Goal: Use online tool/utility: Utilize a website feature to perform a specific function

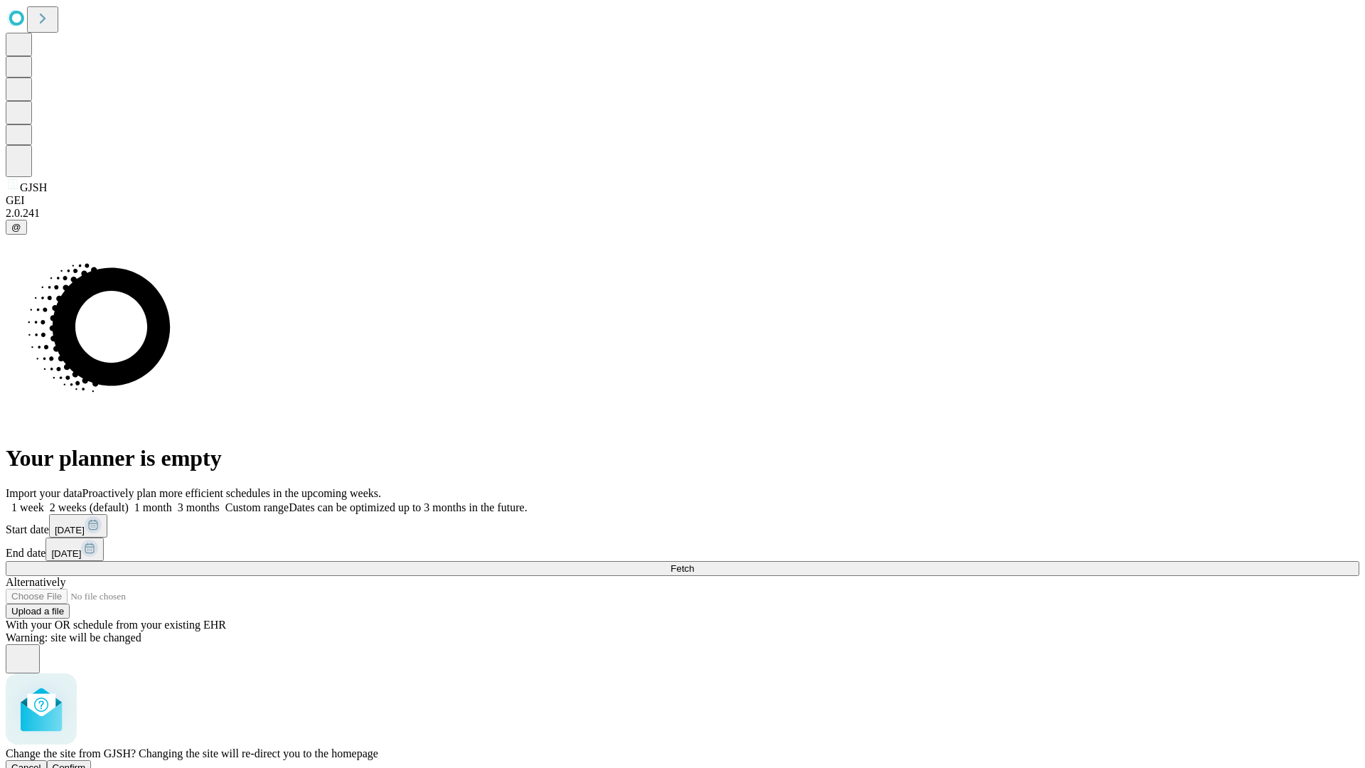
click at [86, 762] on span "Confirm" at bounding box center [69, 767] width 33 height 11
click at [172, 501] on label "1 month" at bounding box center [150, 507] width 43 height 12
click at [694, 563] on span "Fetch" at bounding box center [681, 568] width 23 height 11
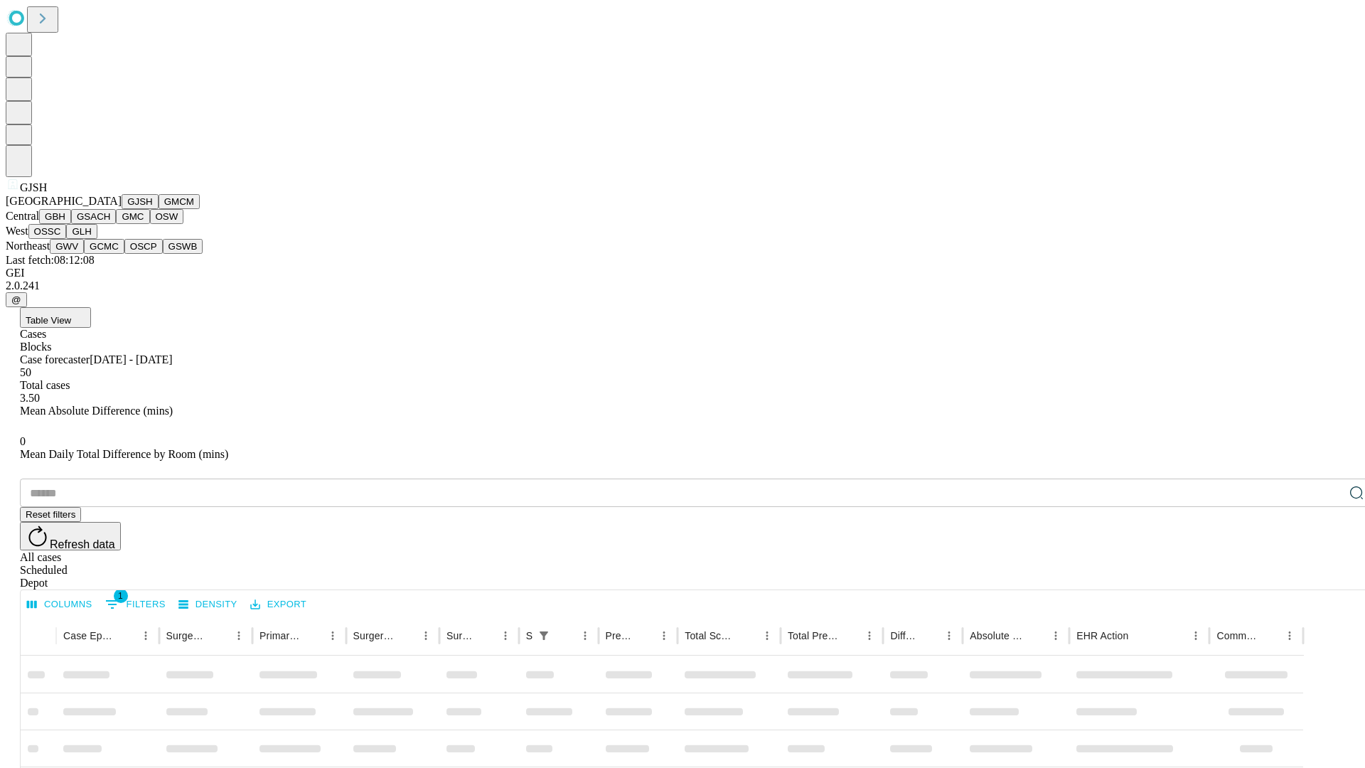
click at [159, 209] on button "GMCM" at bounding box center [179, 201] width 41 height 15
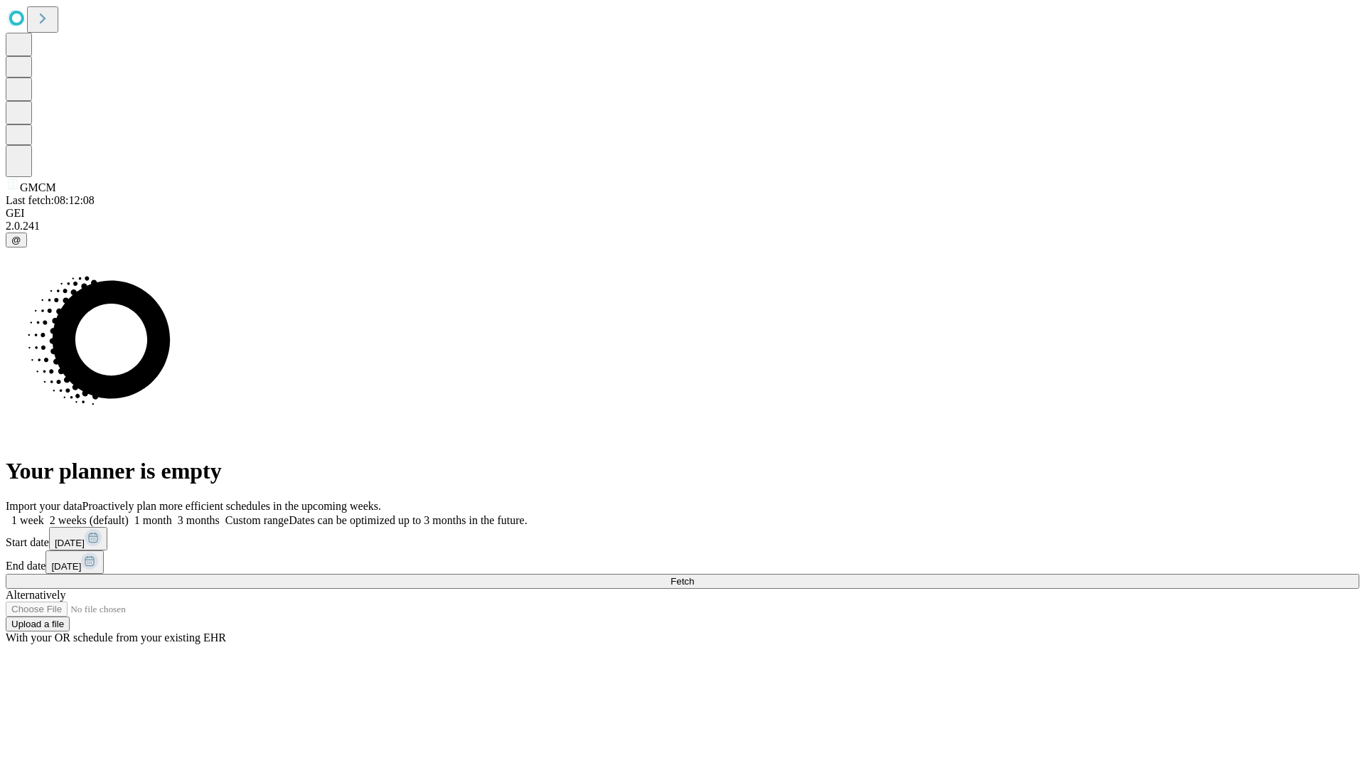
click at [172, 514] on label "1 month" at bounding box center [150, 520] width 43 height 12
click at [694, 576] on span "Fetch" at bounding box center [681, 581] width 23 height 11
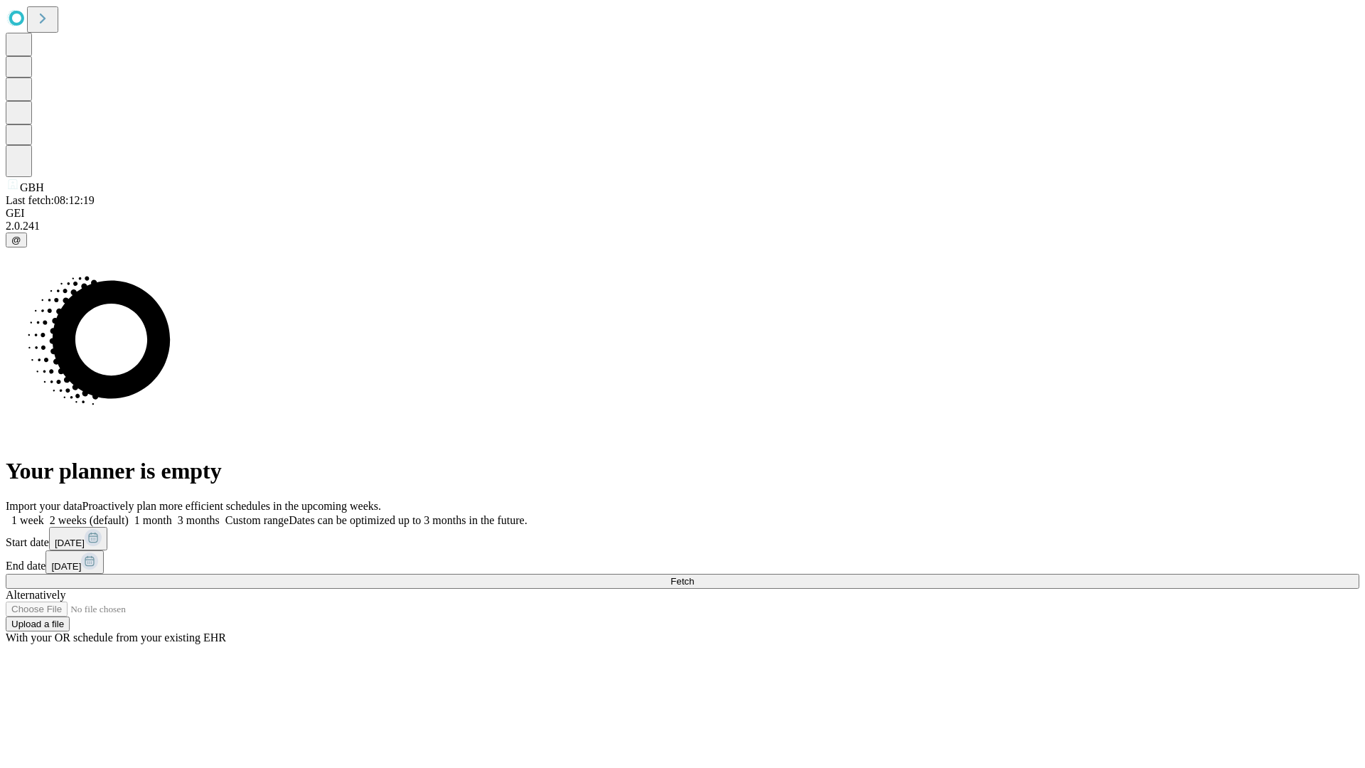
click at [172, 514] on label "1 month" at bounding box center [150, 520] width 43 height 12
click at [694, 576] on span "Fetch" at bounding box center [681, 581] width 23 height 11
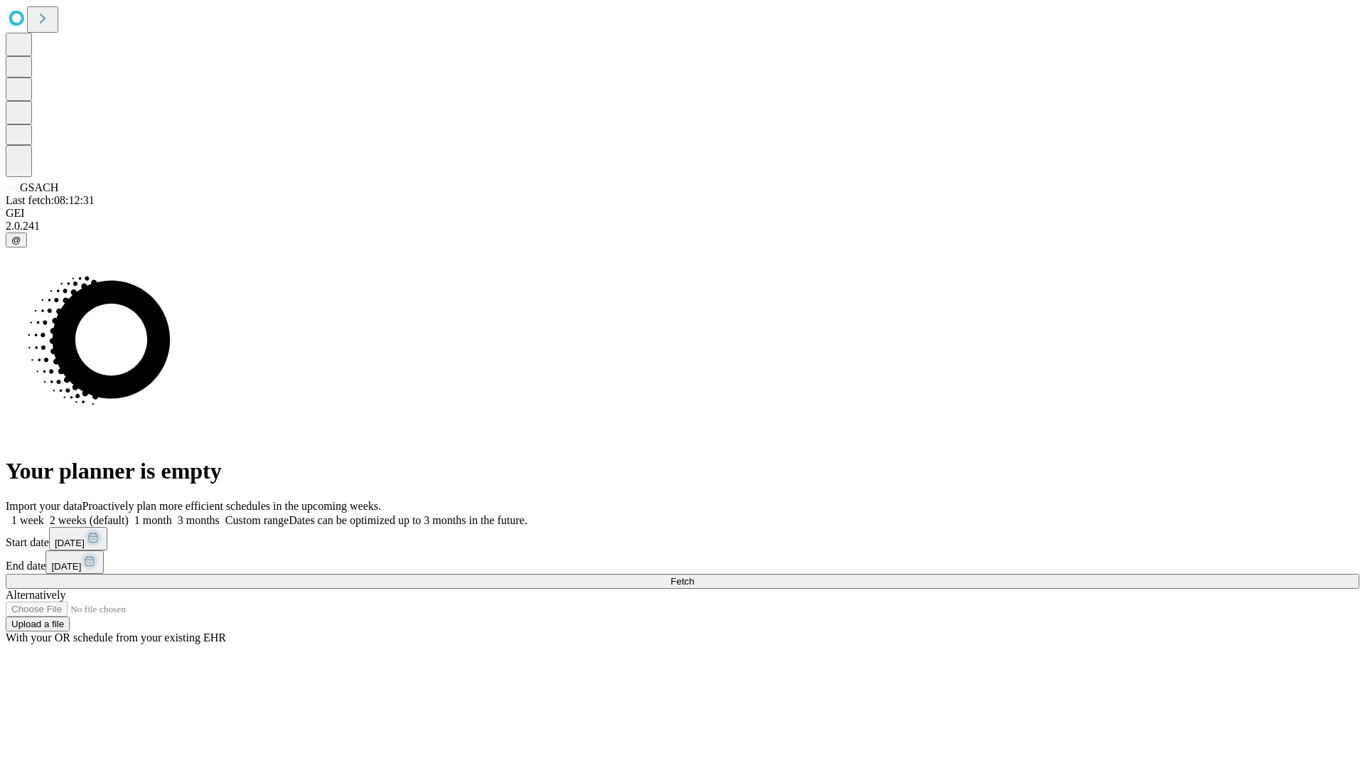
click at [172, 514] on label "1 month" at bounding box center [150, 520] width 43 height 12
click at [694, 576] on span "Fetch" at bounding box center [681, 581] width 23 height 11
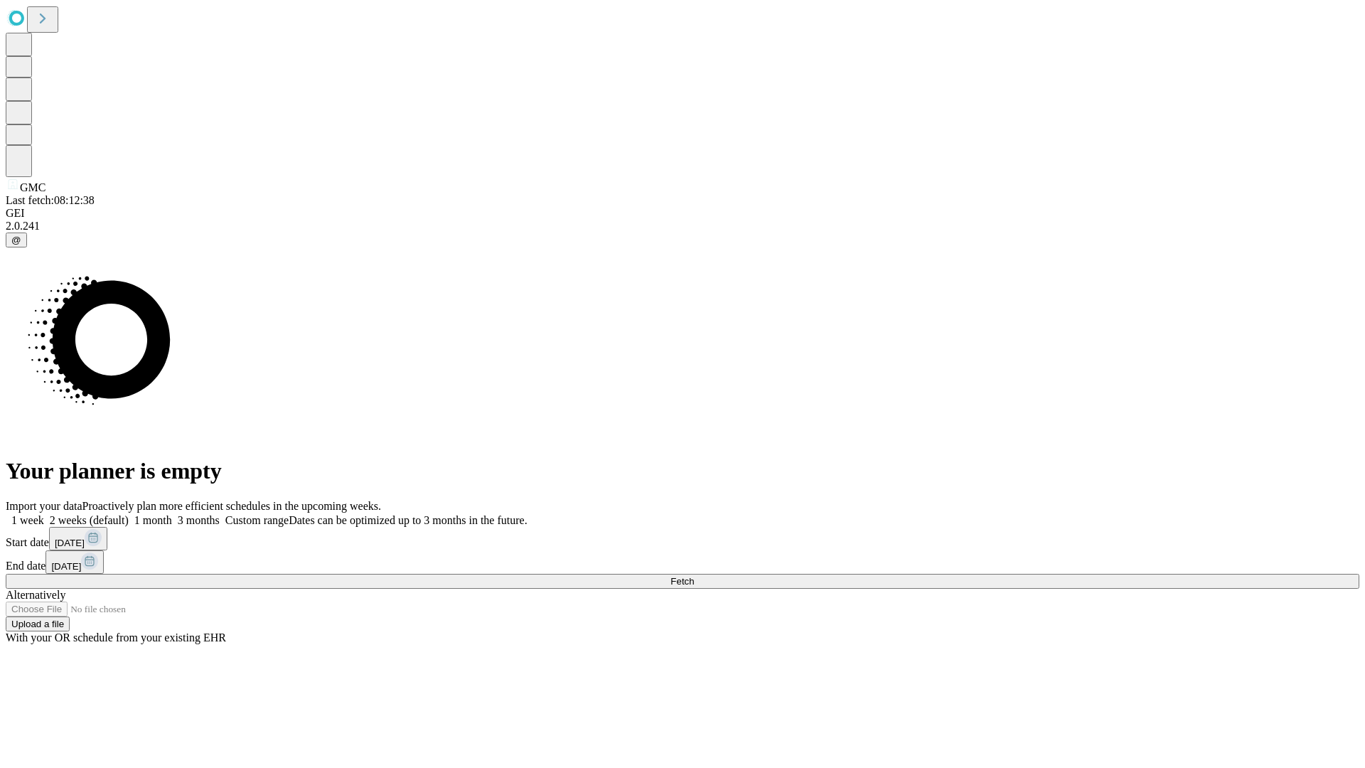
click at [172, 514] on label "1 month" at bounding box center [150, 520] width 43 height 12
click at [694, 576] on span "Fetch" at bounding box center [681, 581] width 23 height 11
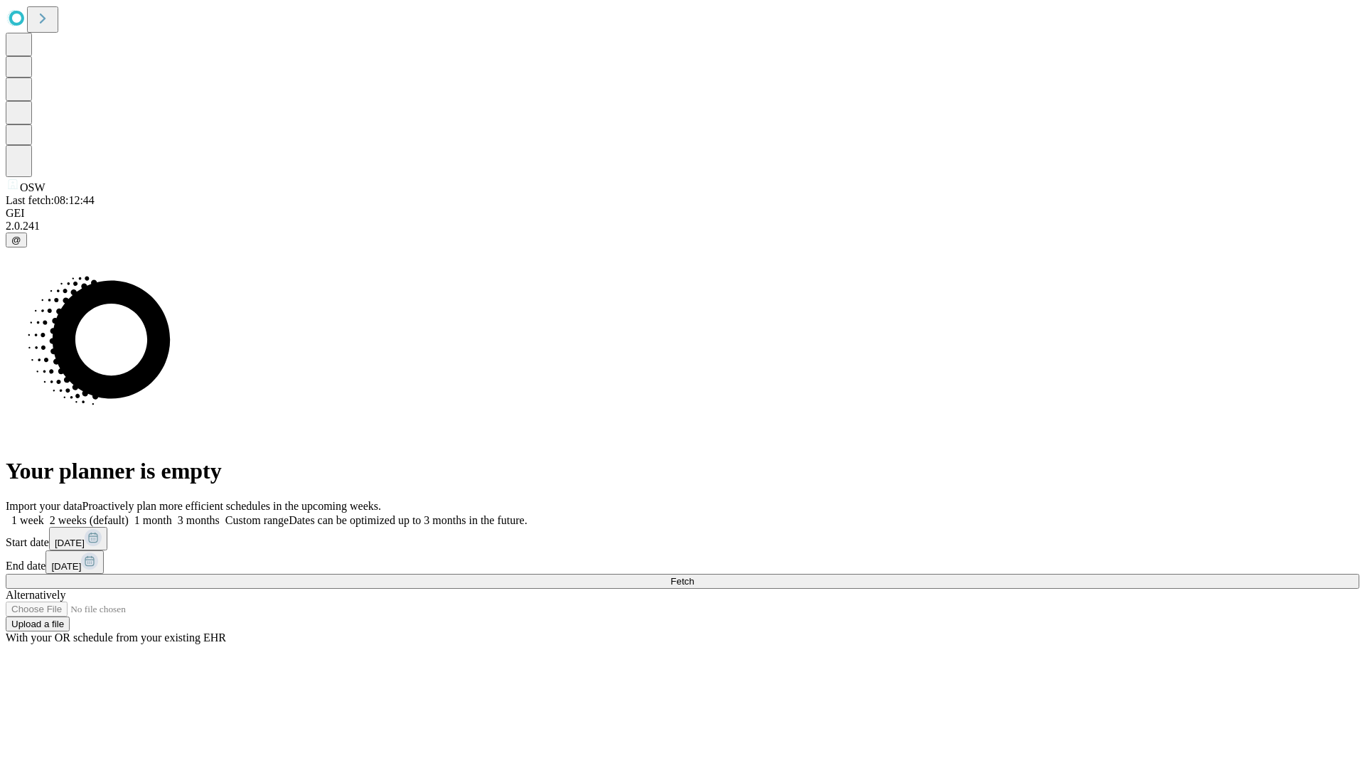
click at [172, 514] on label "1 month" at bounding box center [150, 520] width 43 height 12
click at [694, 576] on span "Fetch" at bounding box center [681, 581] width 23 height 11
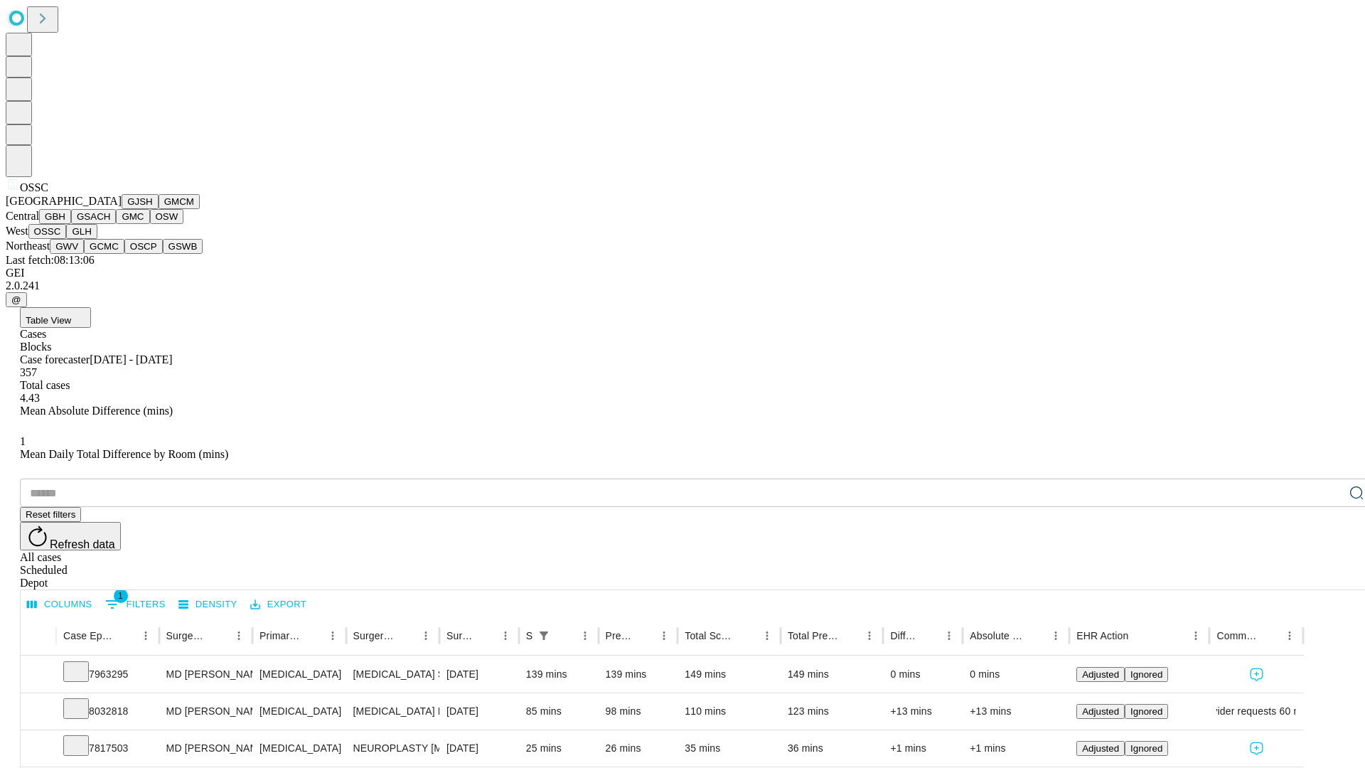
click at [97, 239] on button "GLH" at bounding box center [81, 231] width 31 height 15
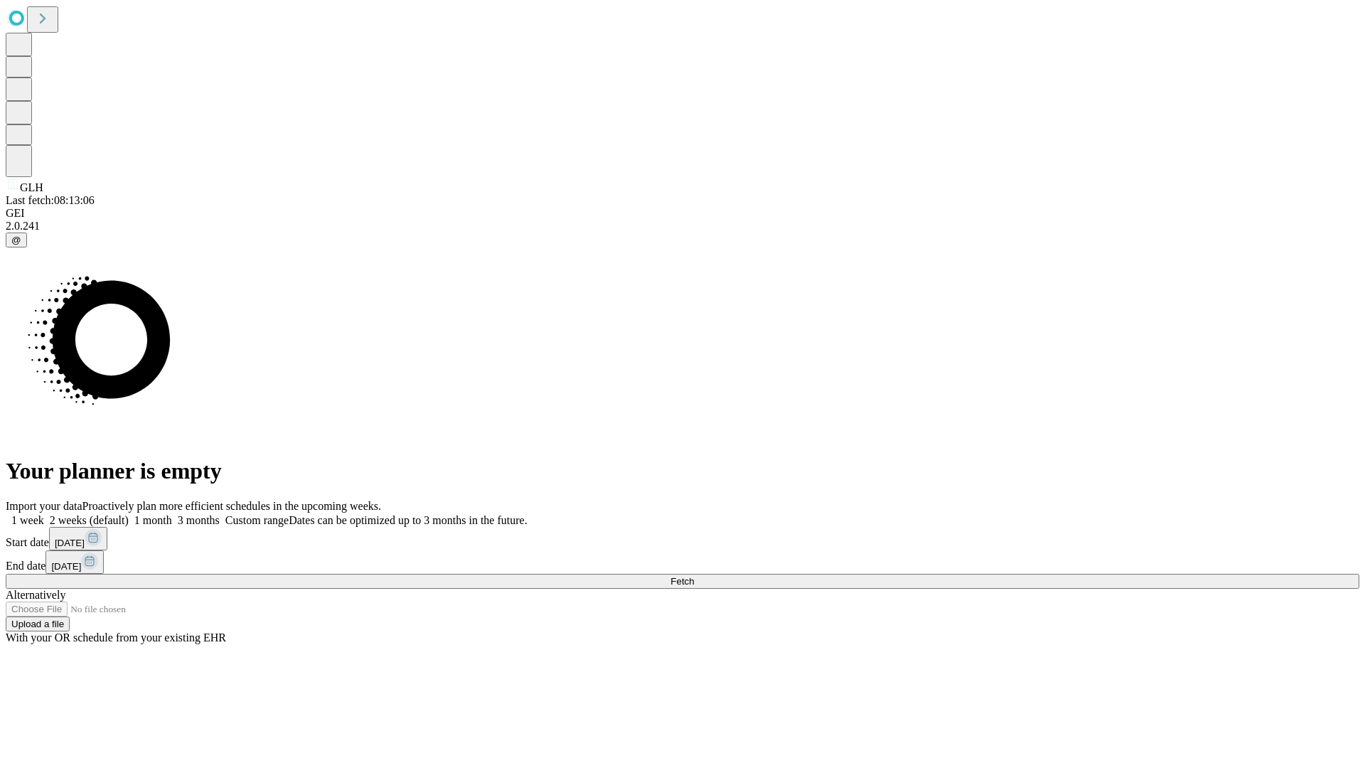
click at [172, 514] on label "1 month" at bounding box center [150, 520] width 43 height 12
click at [694, 576] on span "Fetch" at bounding box center [681, 581] width 23 height 11
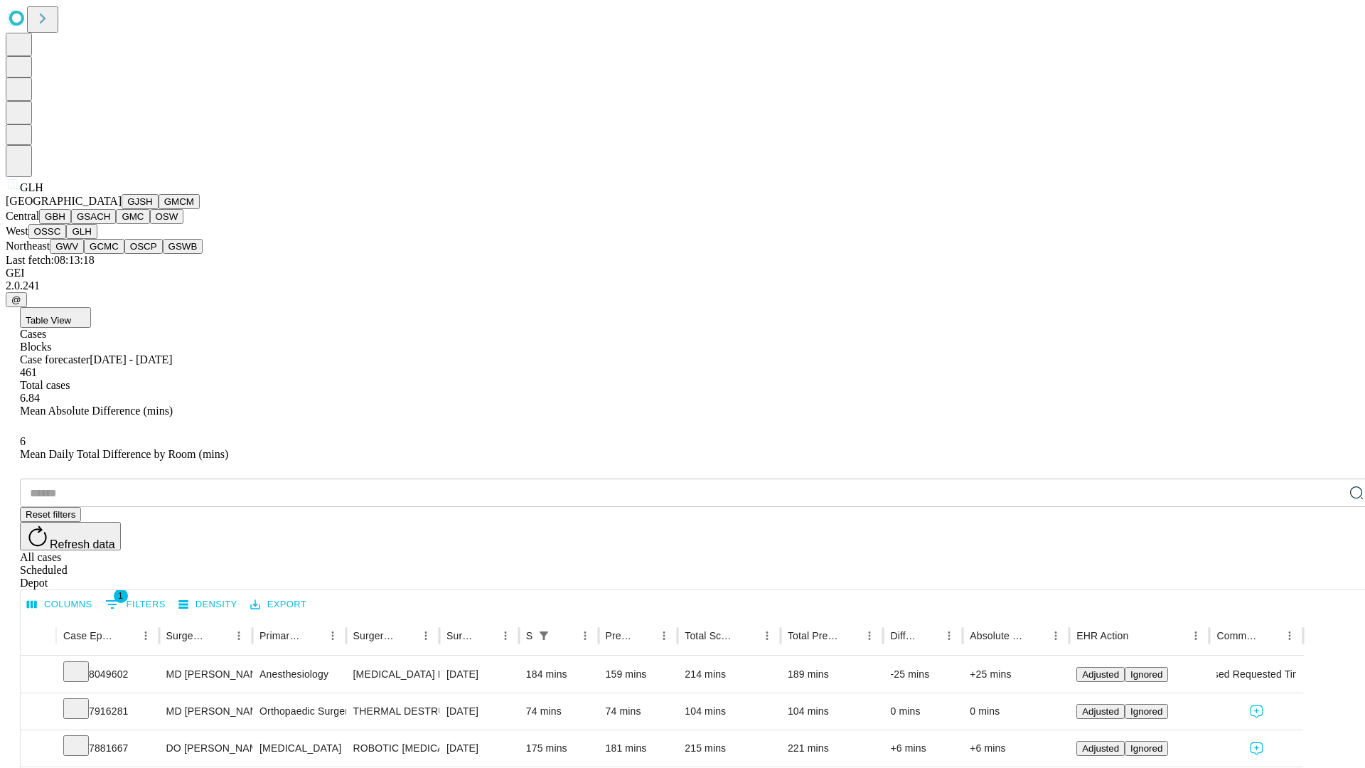
click at [84, 254] on button "GWV" at bounding box center [67, 246] width 34 height 15
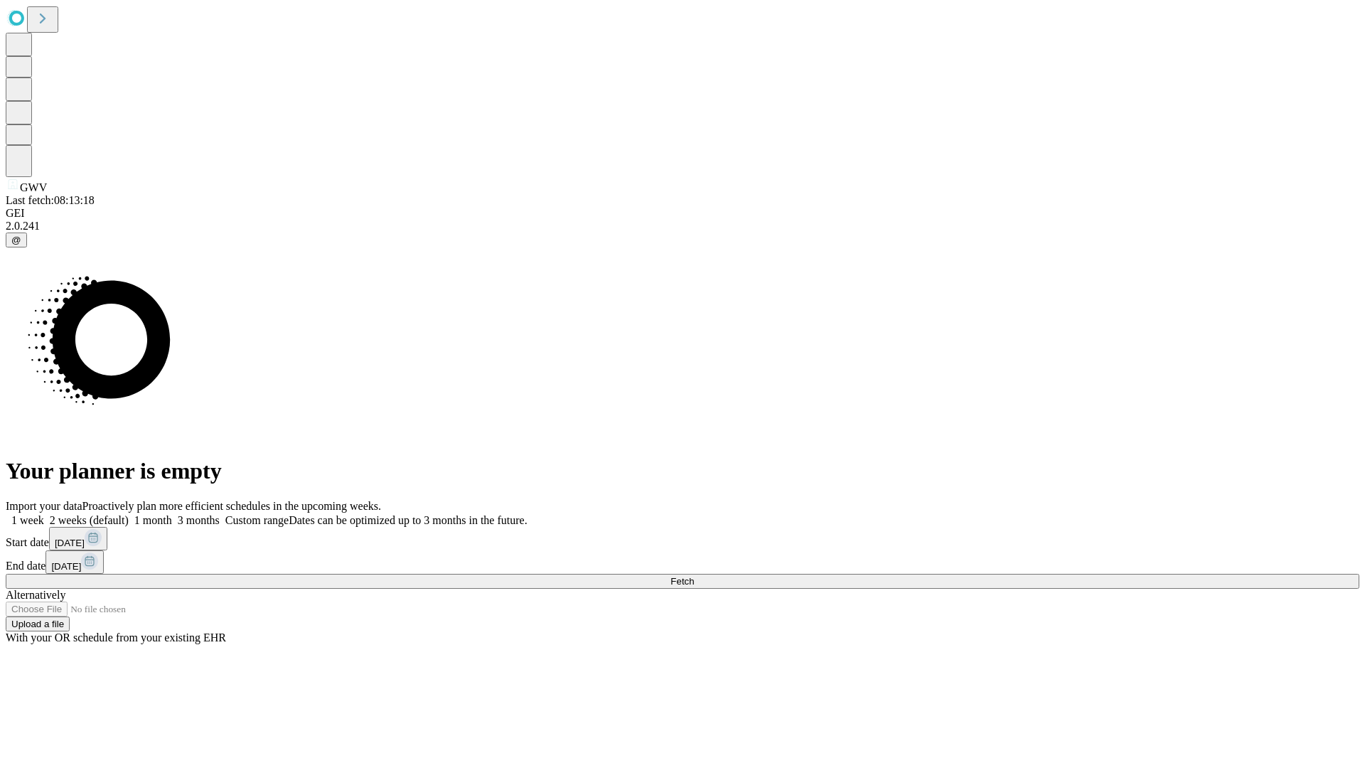
click at [172, 514] on label "1 month" at bounding box center [150, 520] width 43 height 12
click at [694, 576] on span "Fetch" at bounding box center [681, 581] width 23 height 11
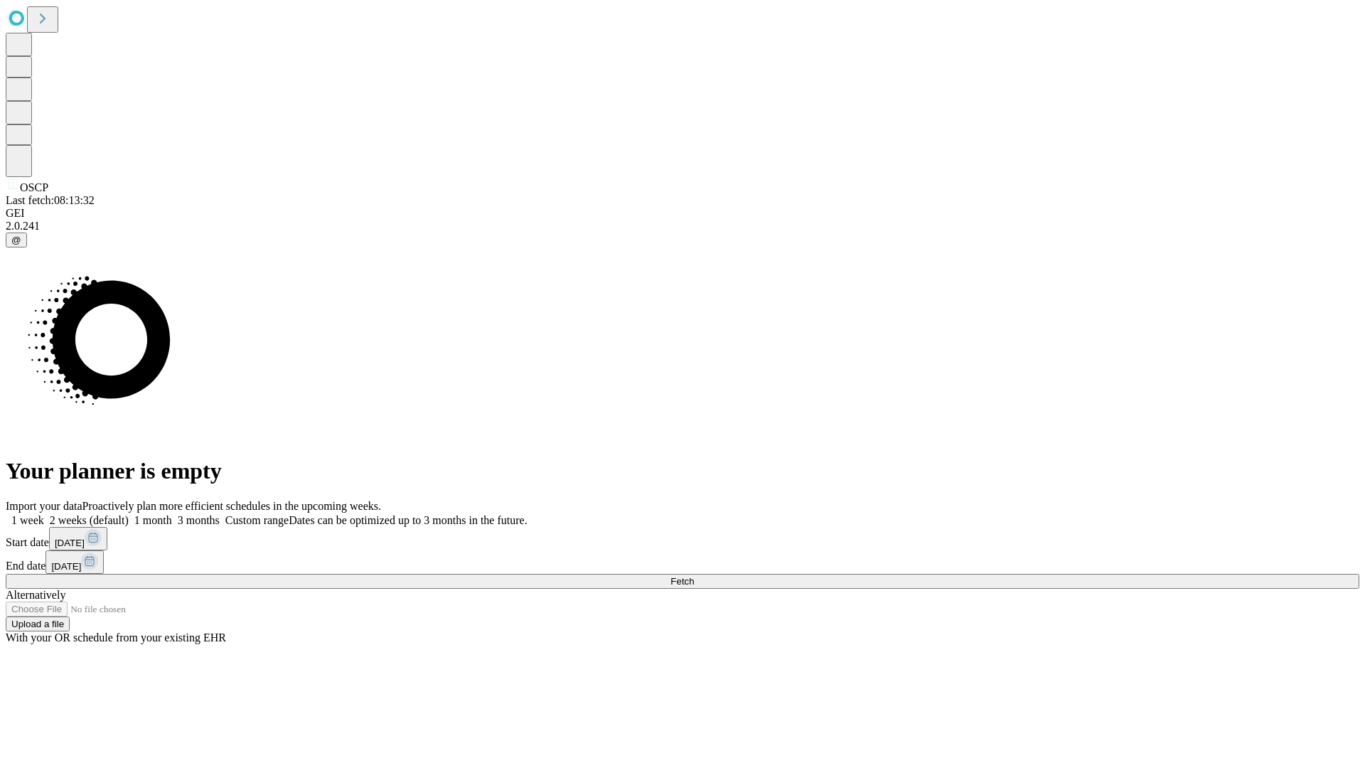
click at [172, 514] on label "1 month" at bounding box center [150, 520] width 43 height 12
click at [694, 576] on span "Fetch" at bounding box center [681, 581] width 23 height 11
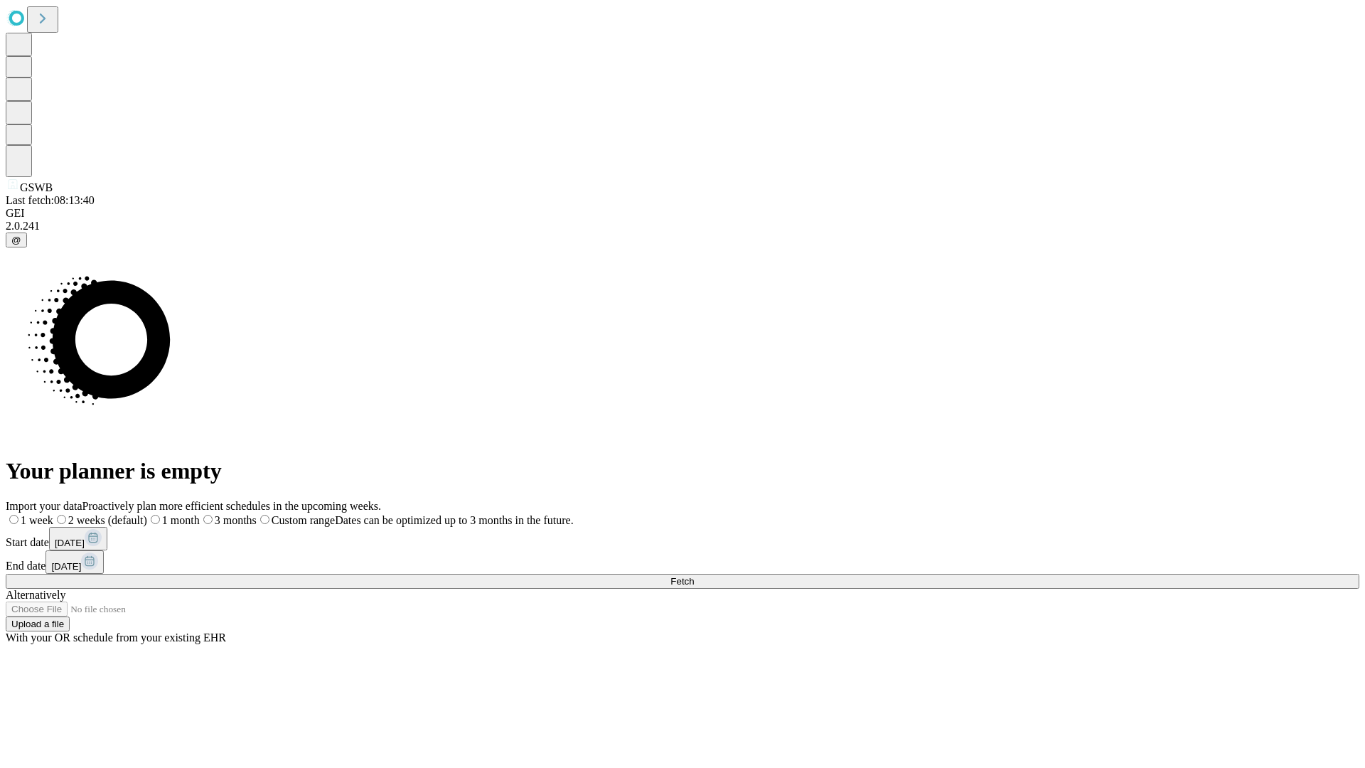
click at [200, 514] on label "1 month" at bounding box center [173, 520] width 53 height 12
click at [694, 576] on span "Fetch" at bounding box center [681, 581] width 23 height 11
